Goal: Find specific page/section: Find specific page/section

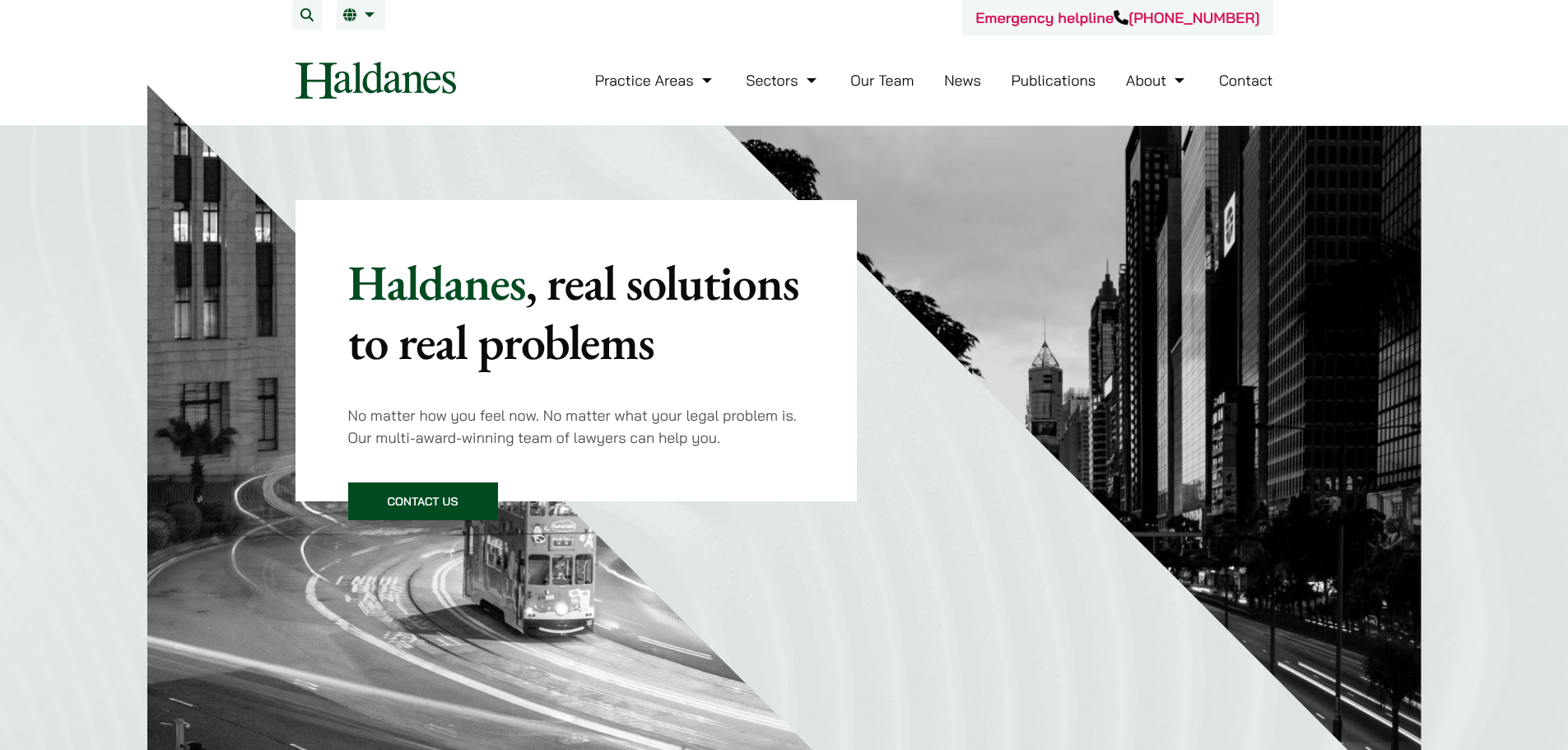
click at [872, 82] on link "Our Team" at bounding box center [882, 80] width 64 height 19
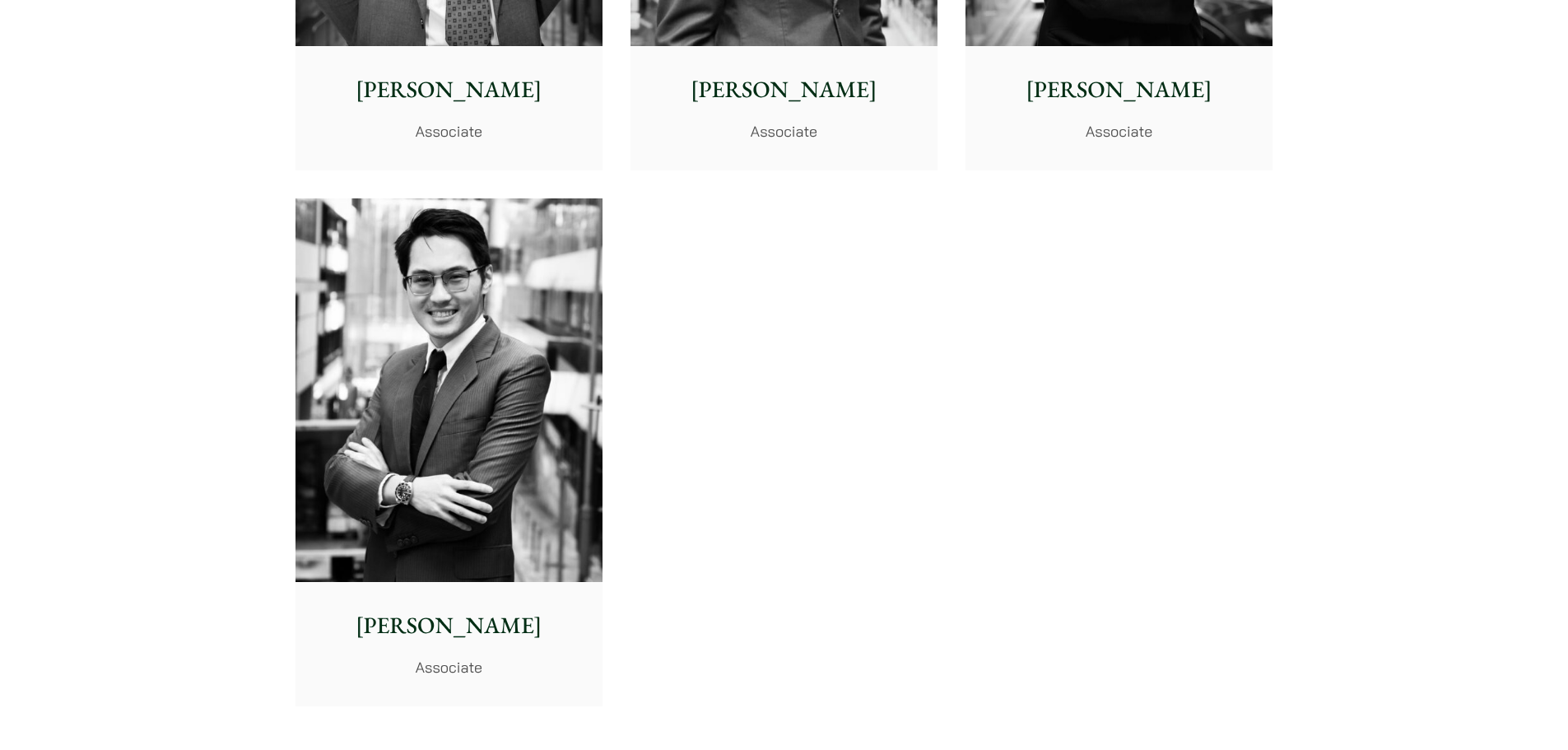
scroll to position [6831, 0]
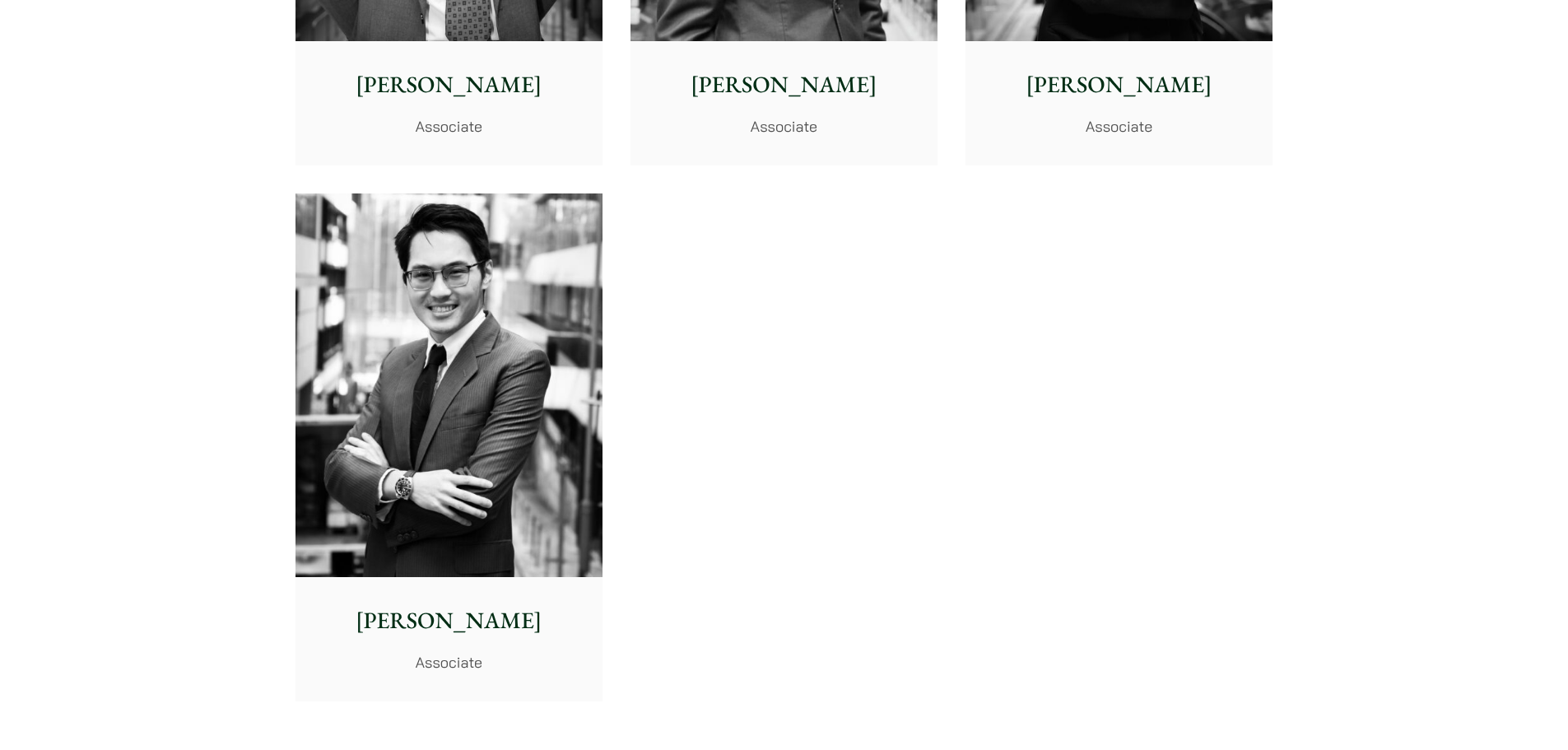
click at [501, 311] on img at bounding box center [449, 385] width 307 height 384
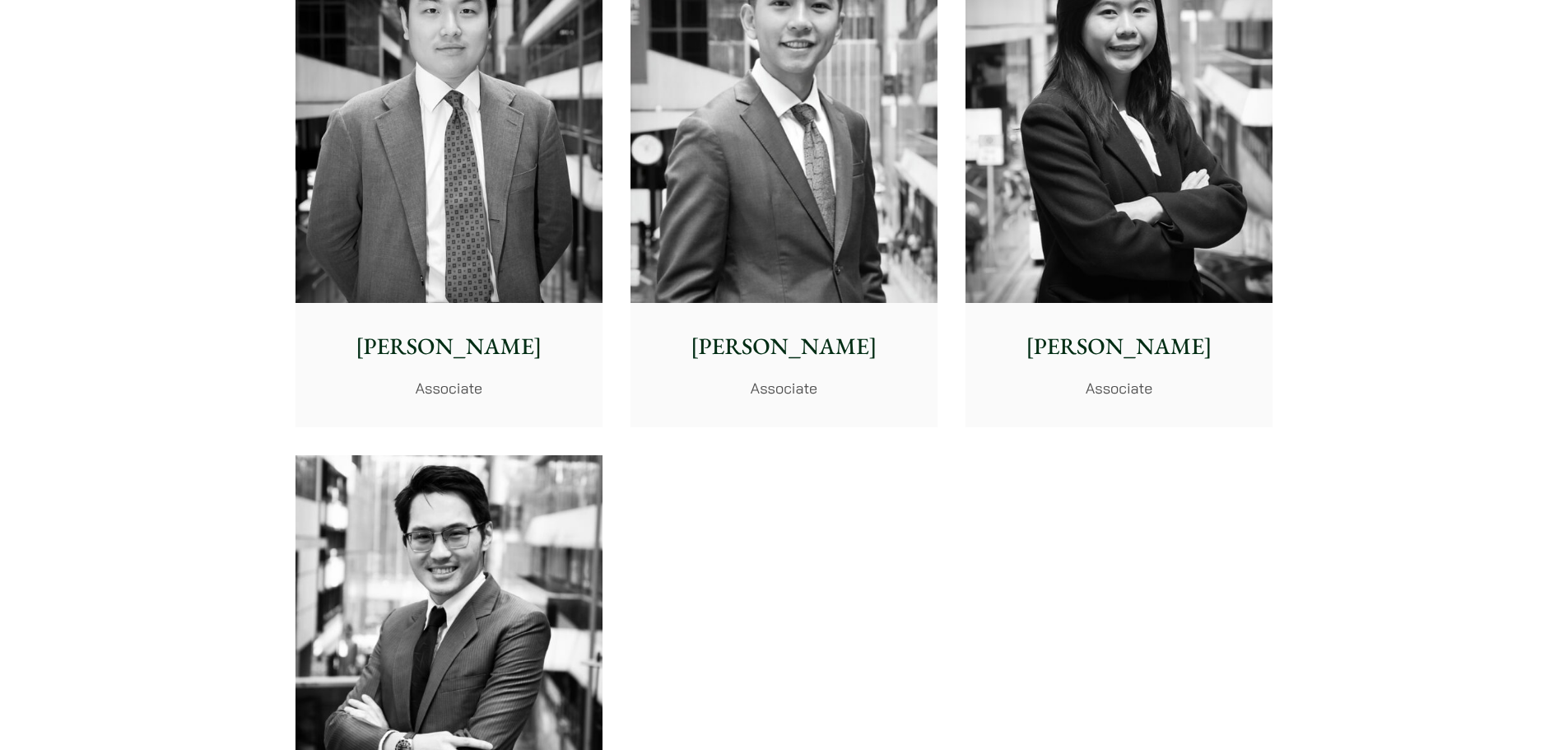
scroll to position [6584, 0]
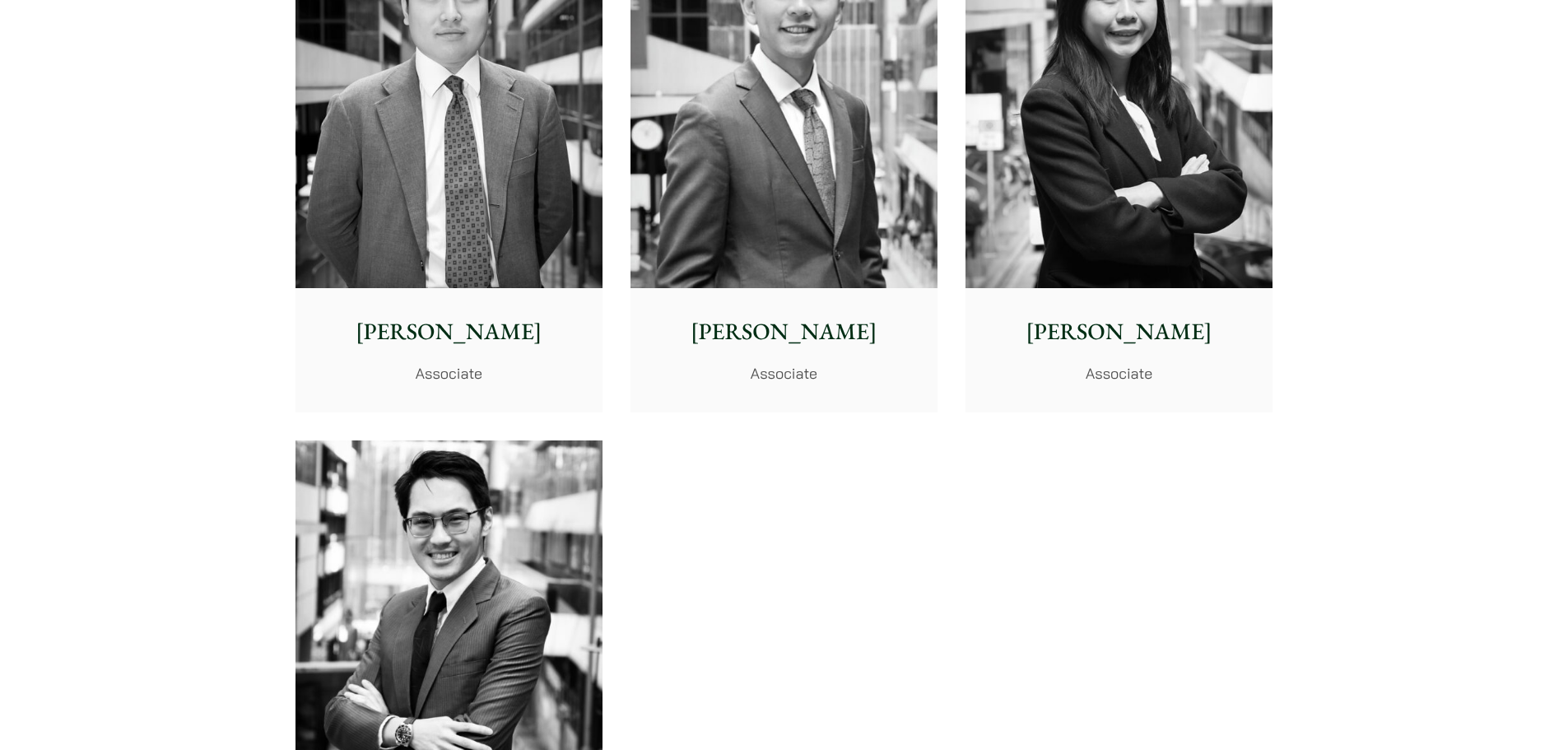
click at [747, 207] on img at bounding box center [784, 96] width 307 height 384
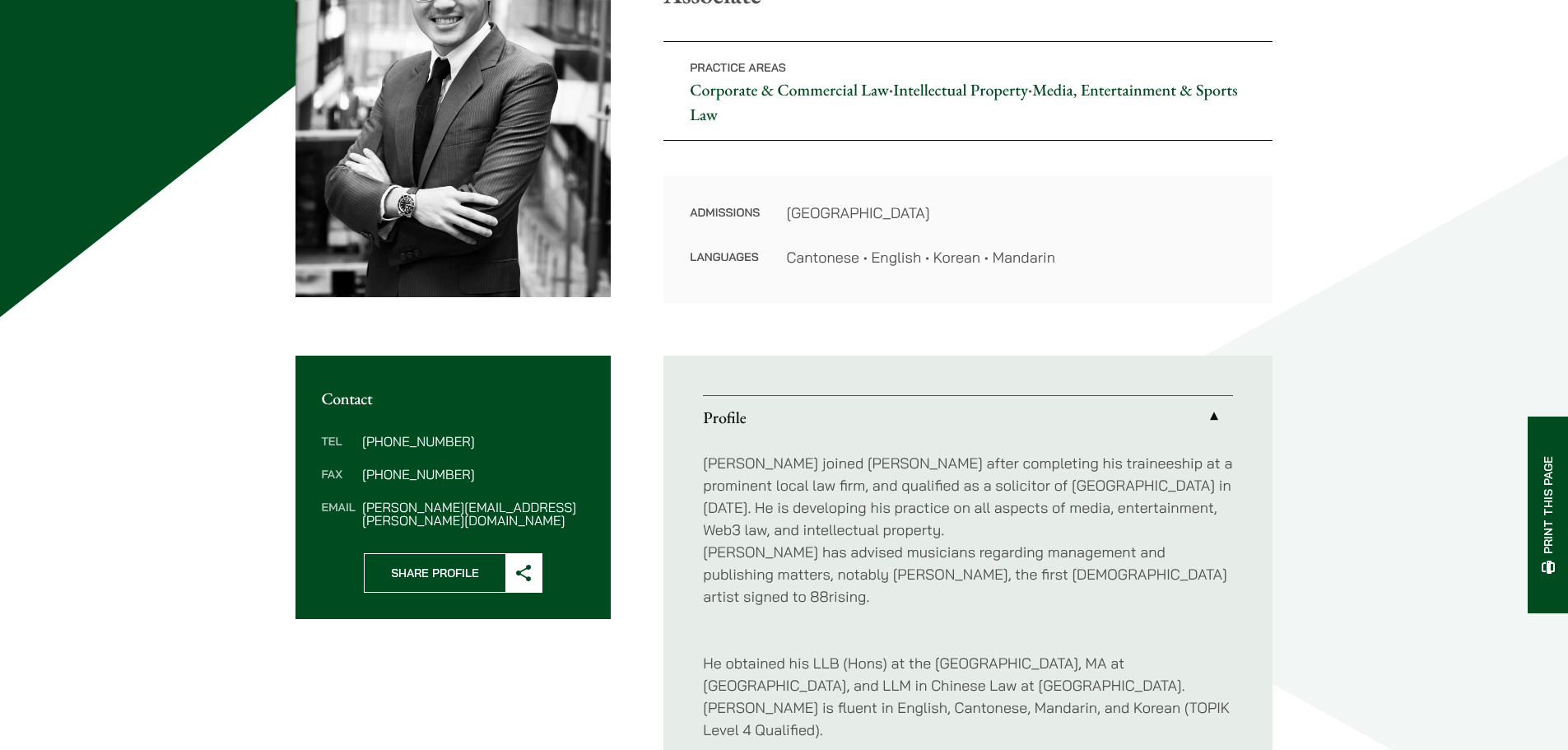
scroll to position [329, 0]
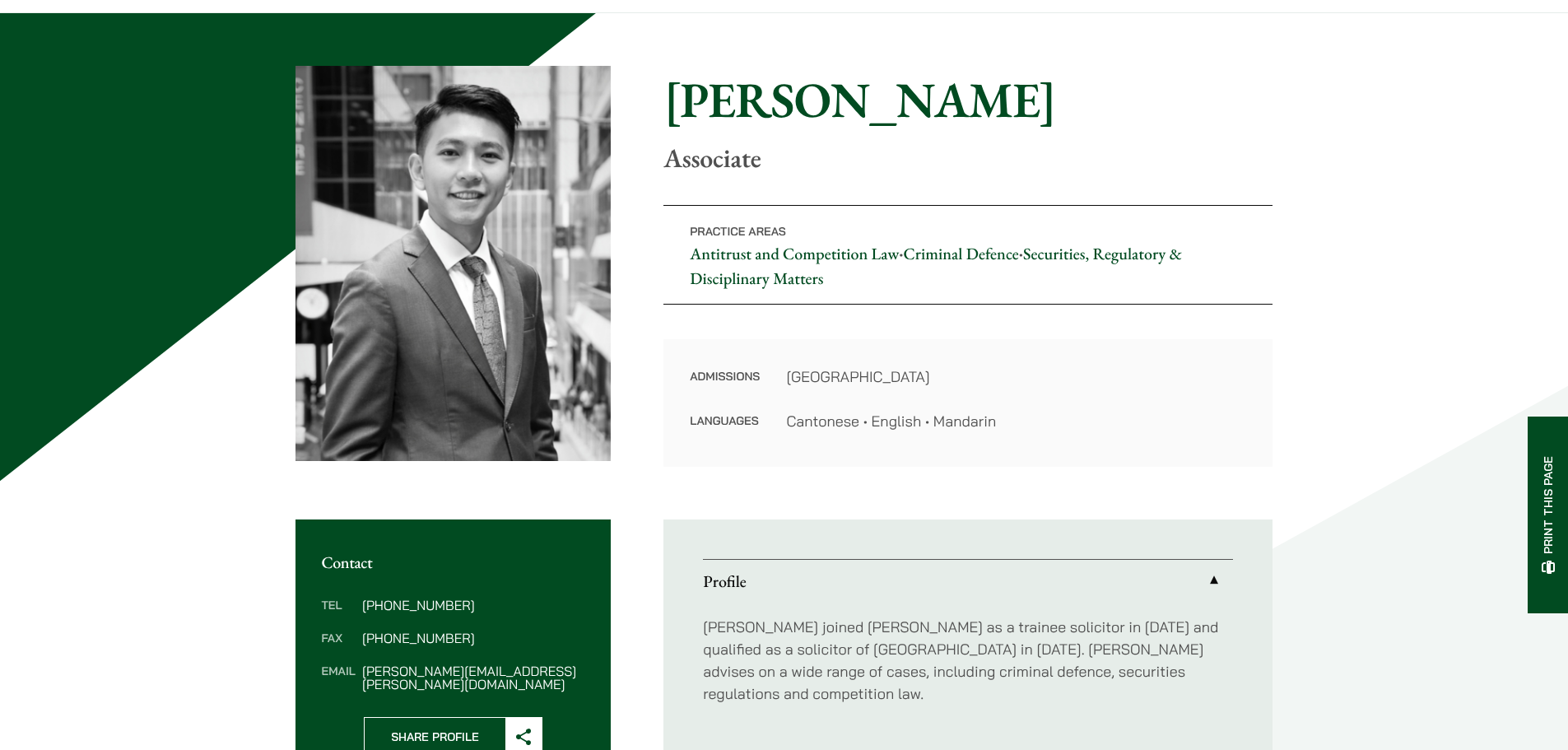
scroll to position [329, 0]
